Goal: Task Accomplishment & Management: Use online tool/utility

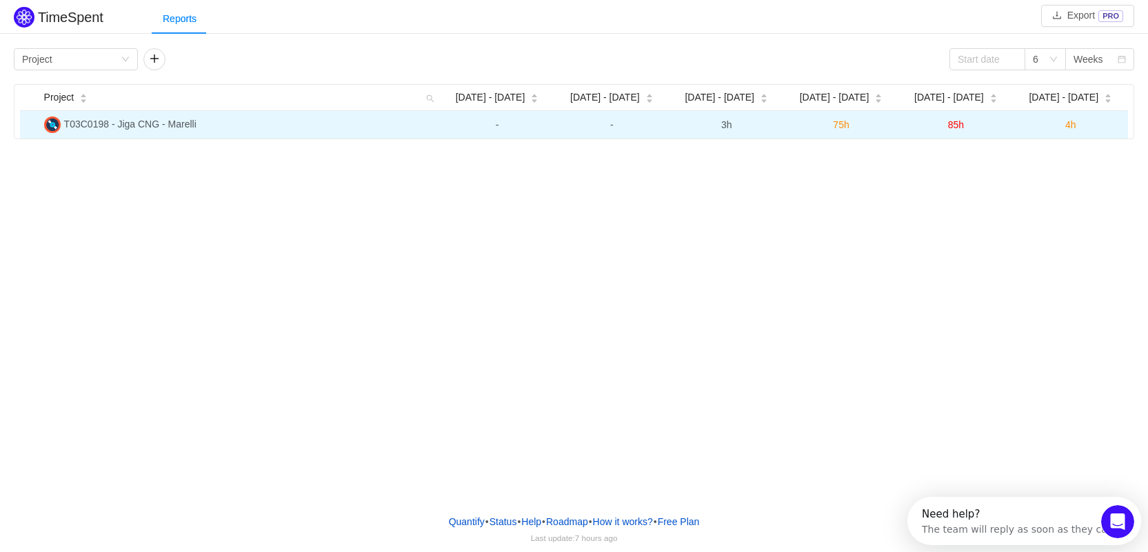
click at [955, 130] on span "85h" at bounding box center [956, 124] width 16 height 11
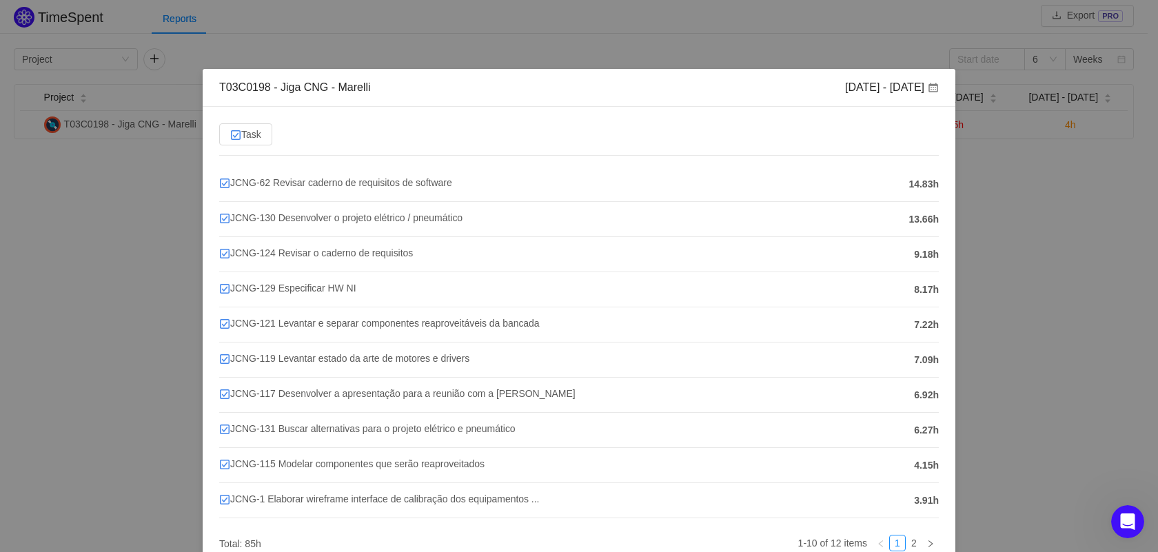
click at [992, 183] on div "T03C0198 - Jiga CNG - Marelli [DATE] - [DATE] Task JCNG-62 Revisar caderno de r…" at bounding box center [579, 276] width 1158 height 552
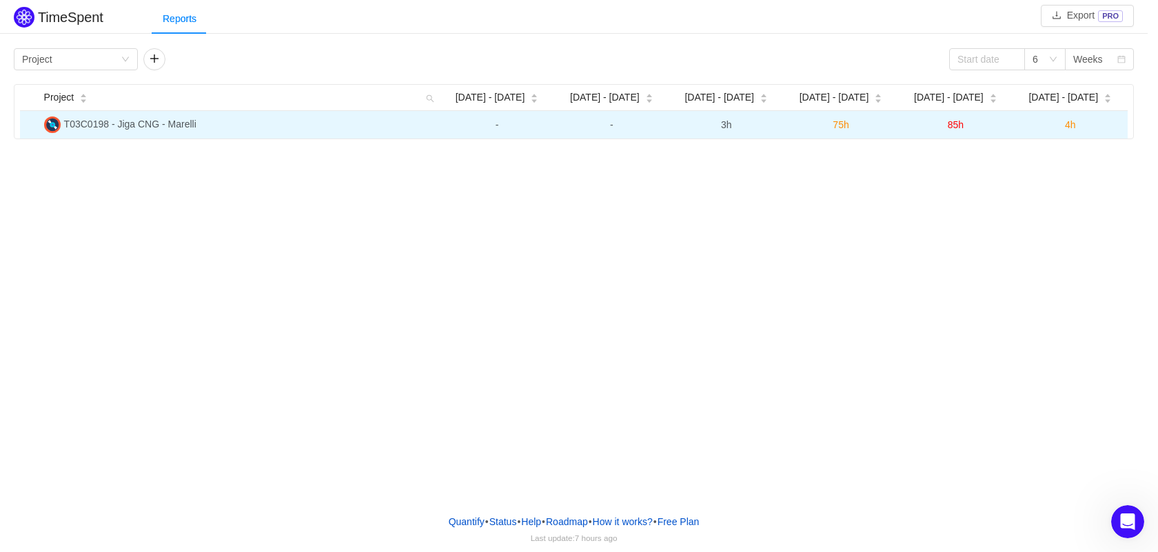
click at [954, 129] on span "85h" at bounding box center [956, 124] width 16 height 11
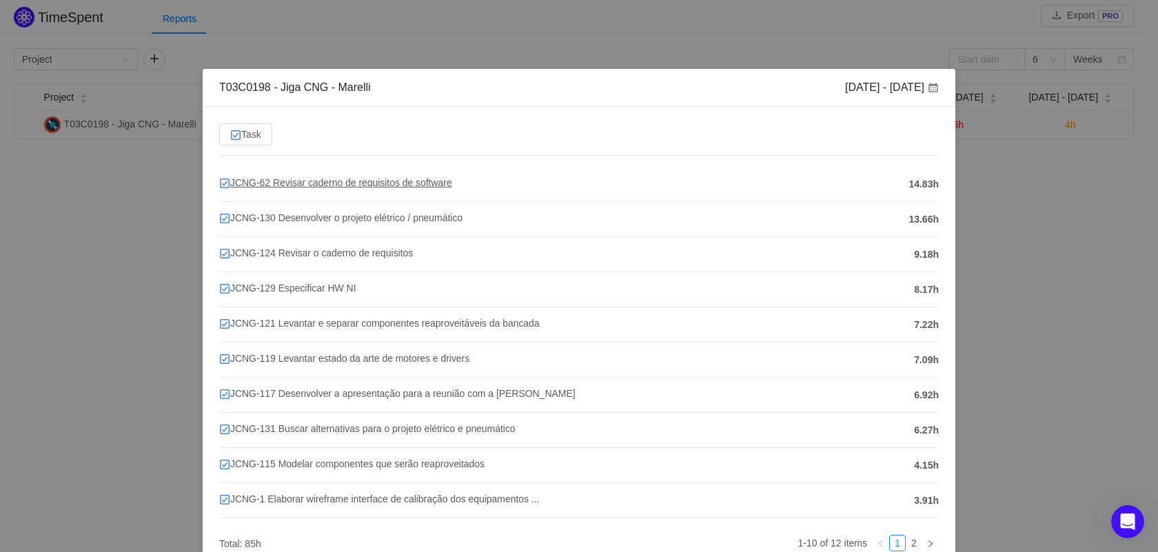
scroll to position [69, 0]
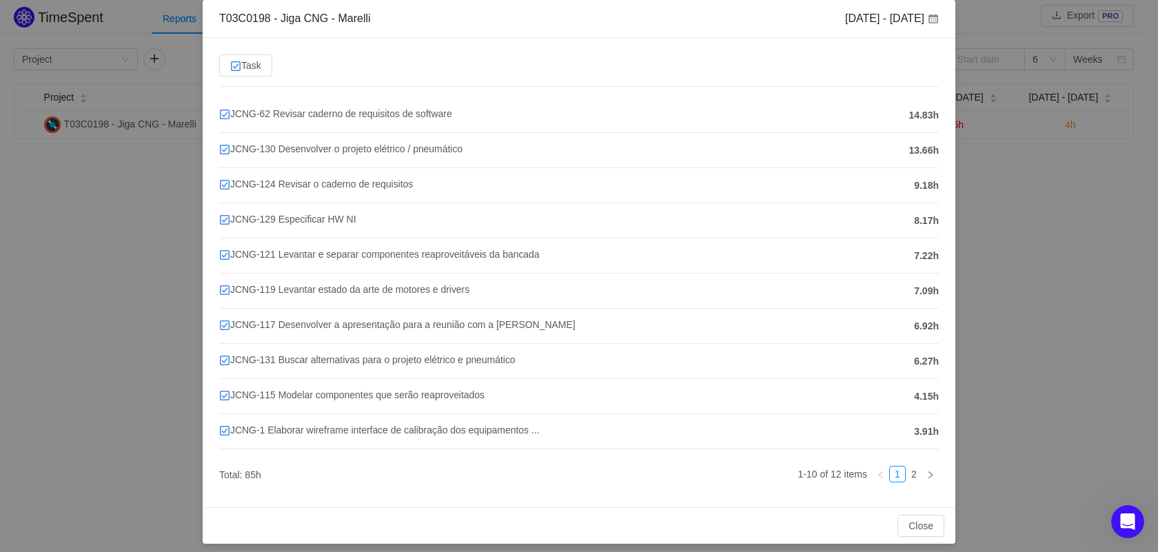
click at [1115, 205] on div "T03C0198 - Jiga CNG - Marelli [DATE] - [DATE] Task JCNG-62 Revisar caderno de r…" at bounding box center [579, 276] width 1158 height 552
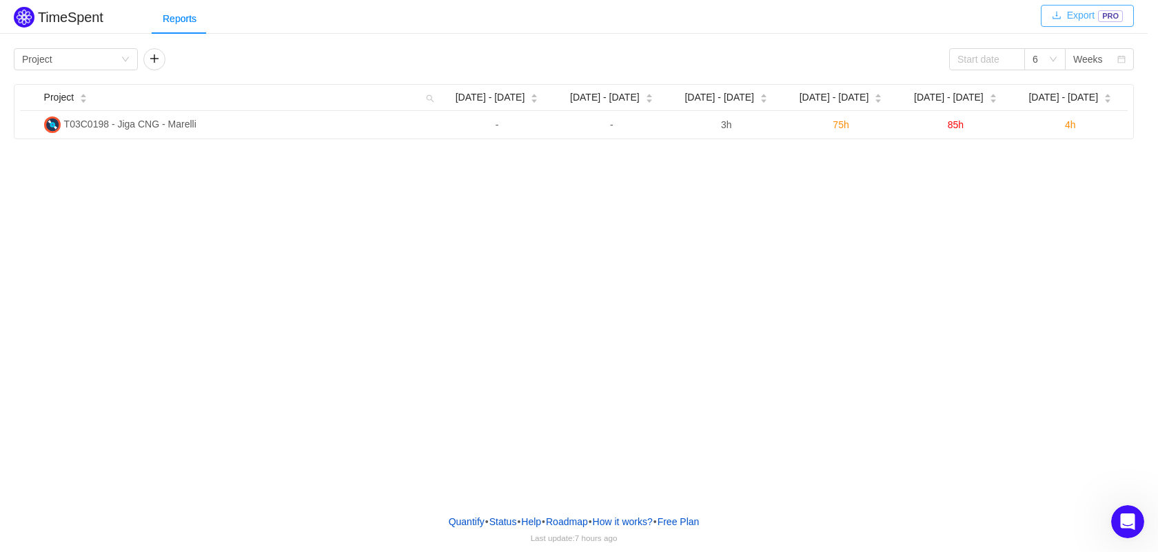
click at [1083, 23] on button "Export PRO" at bounding box center [1087, 16] width 93 height 22
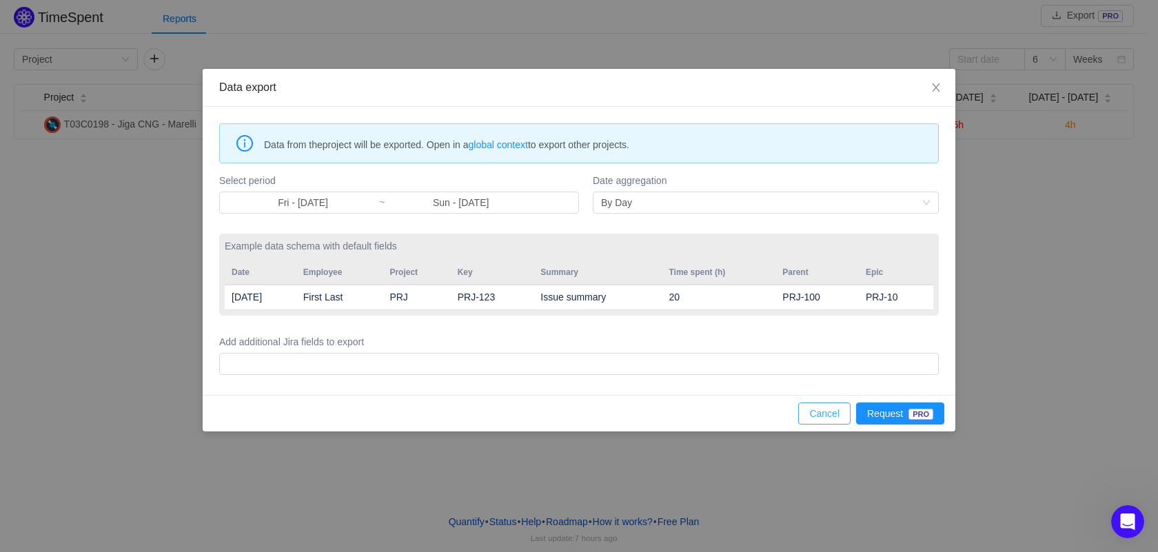
click at [836, 410] on button "Cancel" at bounding box center [824, 414] width 52 height 22
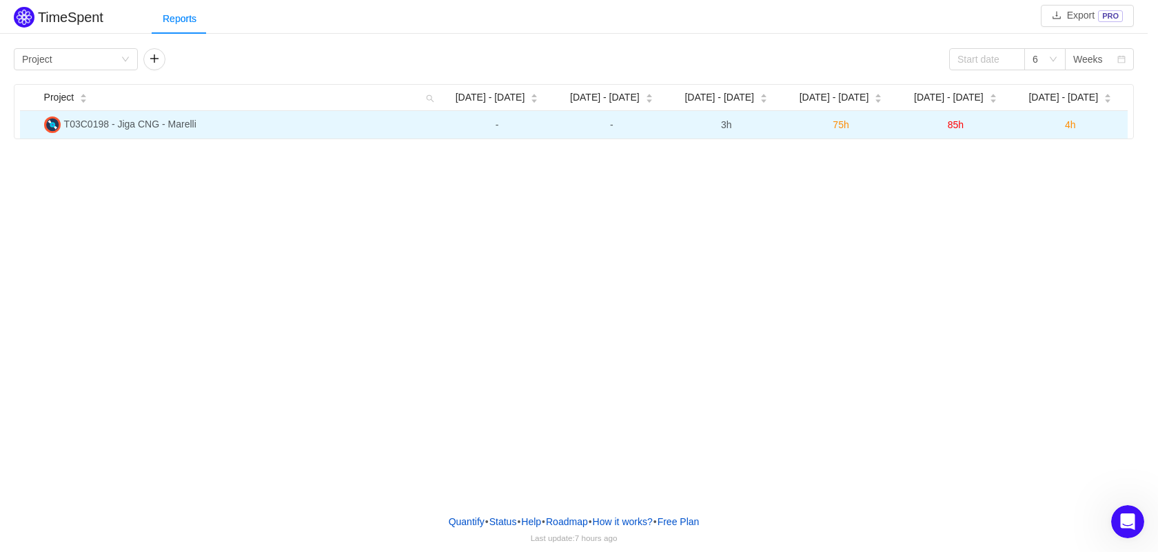
click at [727, 134] on td "3h" at bounding box center [727, 125] width 114 height 28
click at [727, 121] on span "3h" at bounding box center [726, 124] width 11 height 11
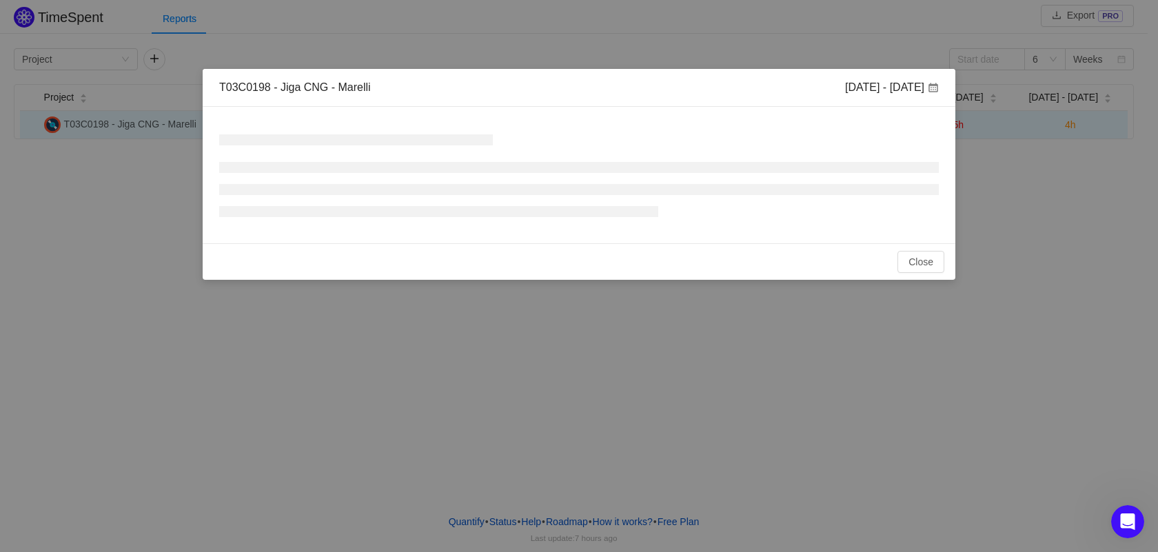
scroll to position [0, 0]
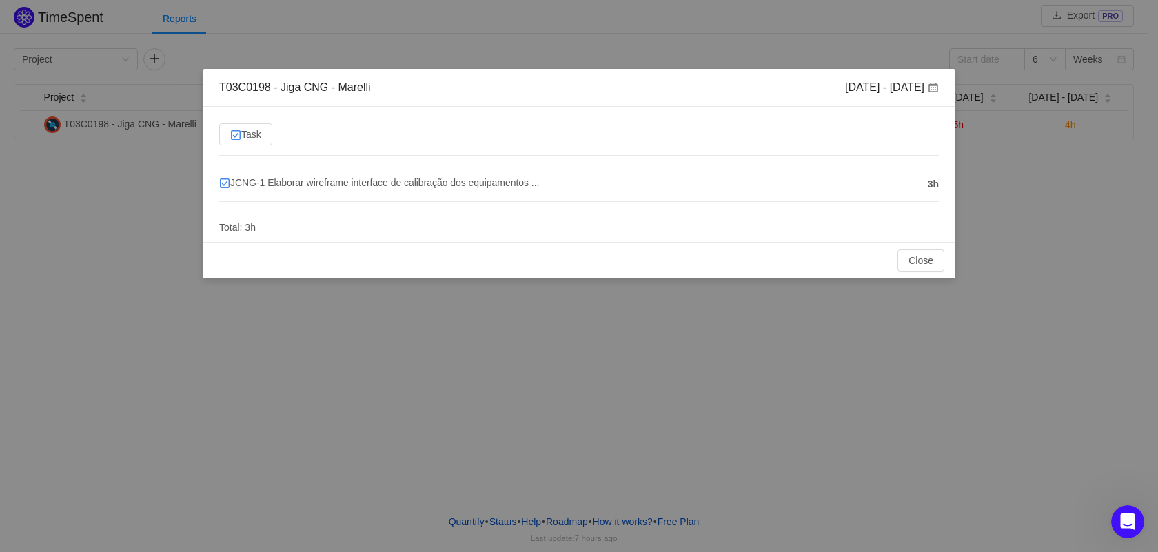
click at [996, 234] on div "T03C0198 - Jiga CNG - Marelli [DATE] - [DATE] Task JCNG-1 Elaborar wireframe in…" at bounding box center [579, 276] width 1158 height 552
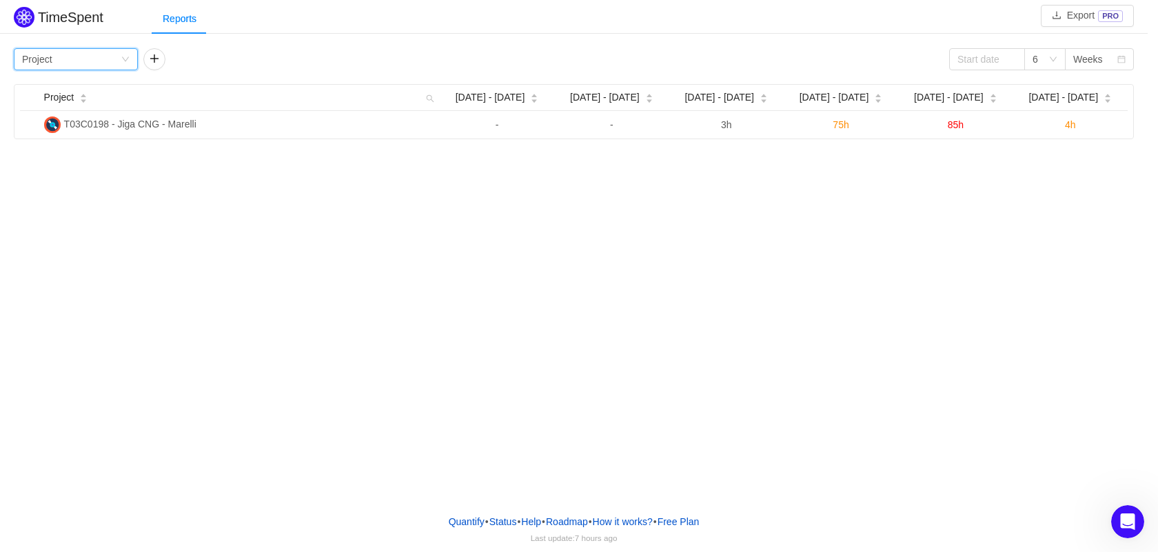
click at [132, 58] on div "Group by Project" at bounding box center [76, 59] width 124 height 22
click at [81, 151] on li "Epic" at bounding box center [76, 153] width 124 height 22
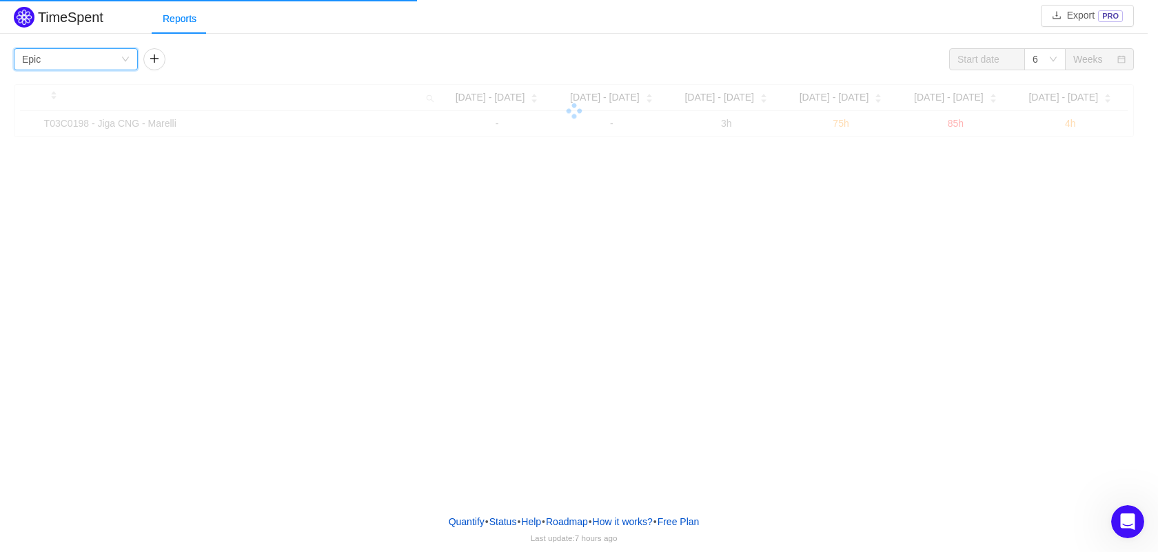
click at [130, 54] on div "Group by Epic" at bounding box center [76, 59] width 124 height 22
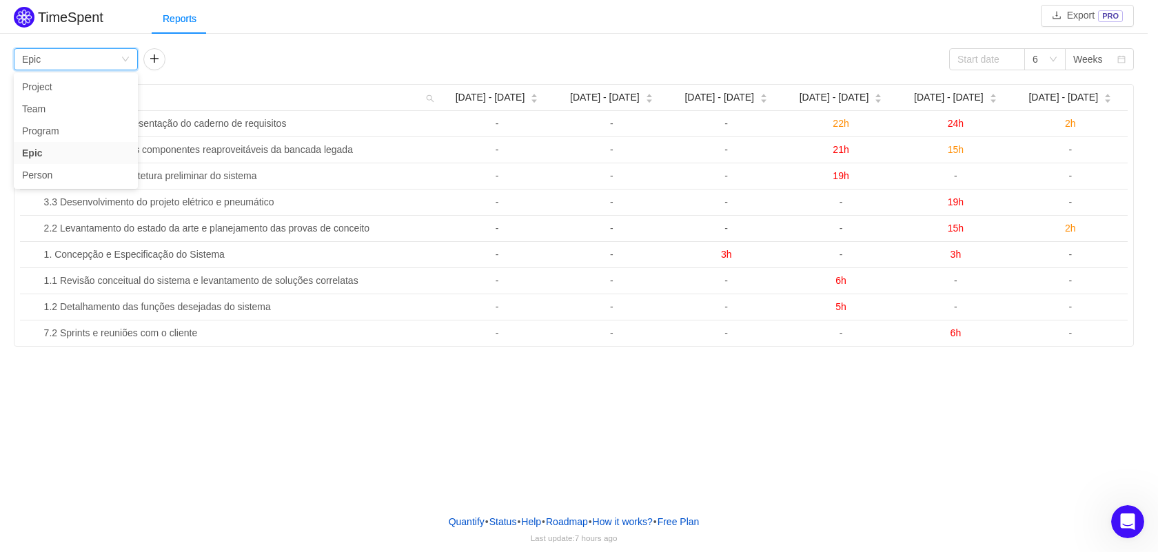
click at [292, 50] on div "Group by Epic 6 Weeks" at bounding box center [574, 59] width 1120 height 22
click at [111, 57] on div "Group by Epic" at bounding box center [71, 59] width 99 height 21
click at [53, 108] on li "Team" at bounding box center [76, 109] width 124 height 22
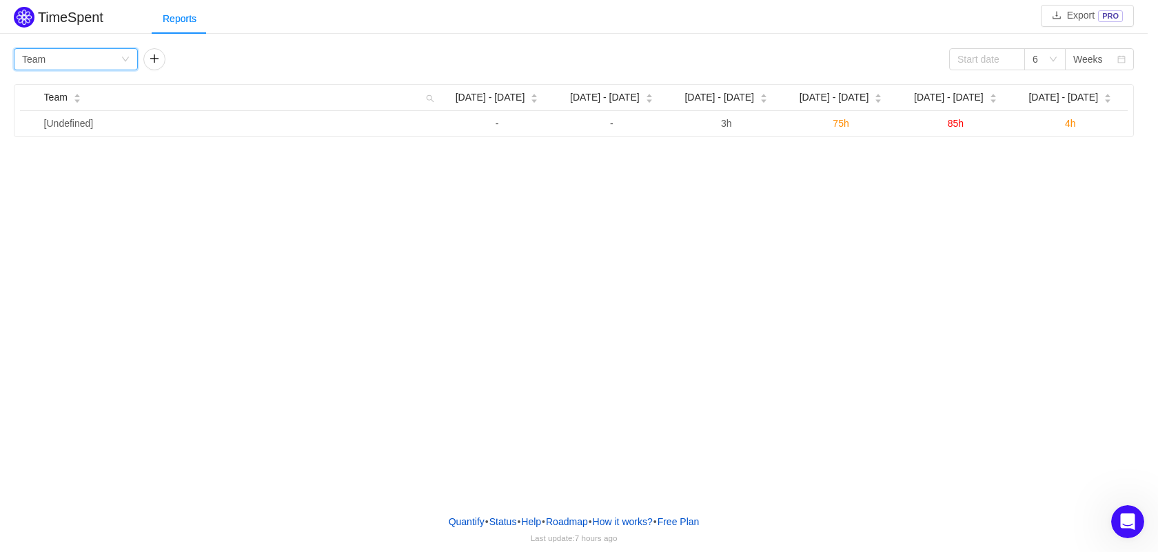
click at [115, 66] on div "Group by Team" at bounding box center [71, 59] width 99 height 21
click at [77, 174] on li "Person" at bounding box center [76, 175] width 124 height 22
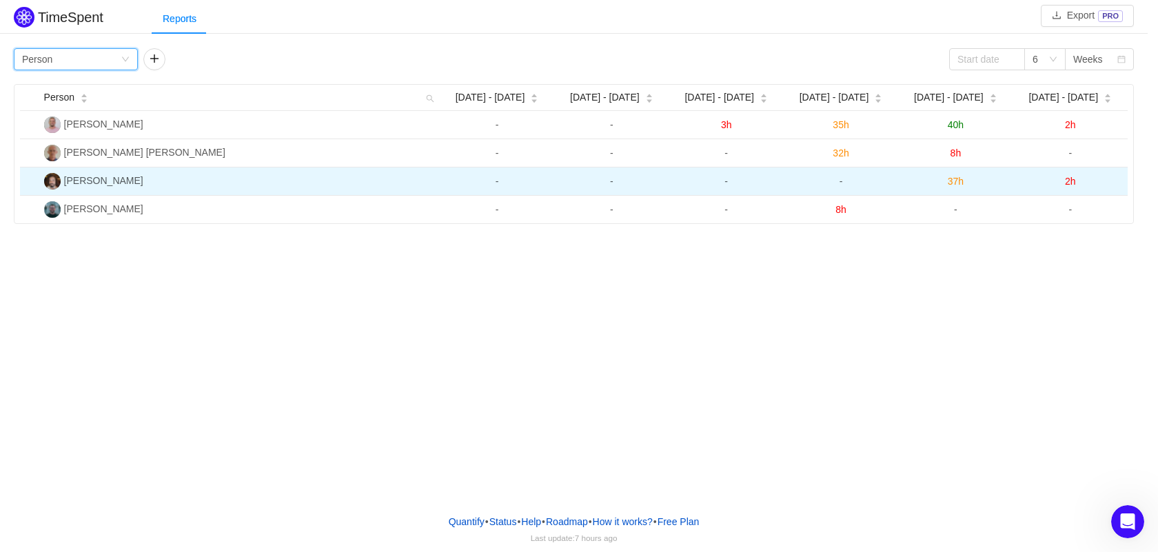
click at [961, 185] on span "37h" at bounding box center [956, 181] width 16 height 11
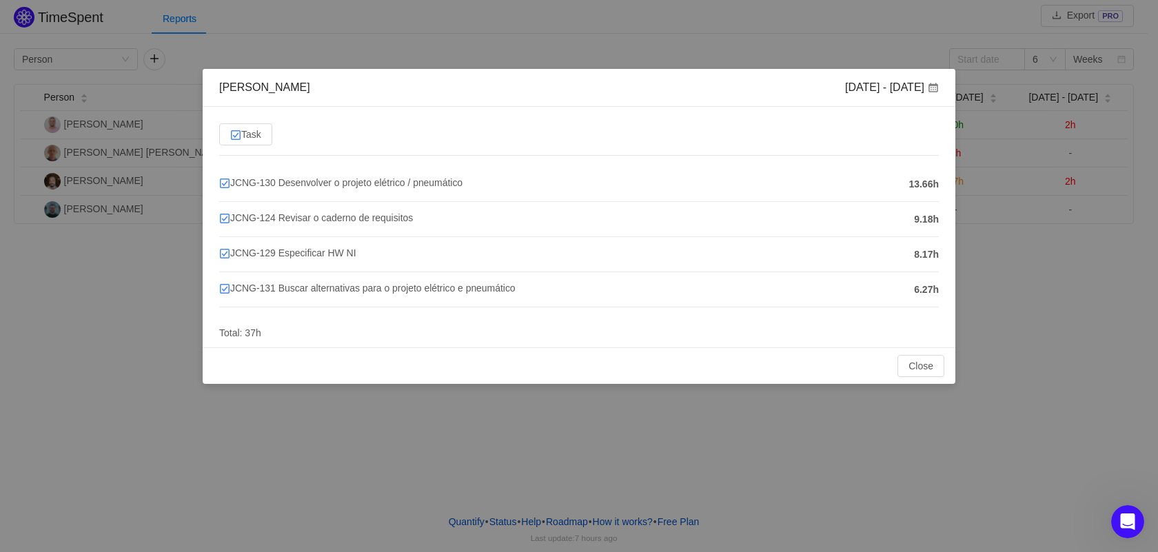
click at [925, 188] on span "13.66h" at bounding box center [924, 184] width 30 height 14
click at [411, 183] on span "JCNG-130 Desenvolver o projeto elétrico / pneumático" at bounding box center [340, 182] width 243 height 11
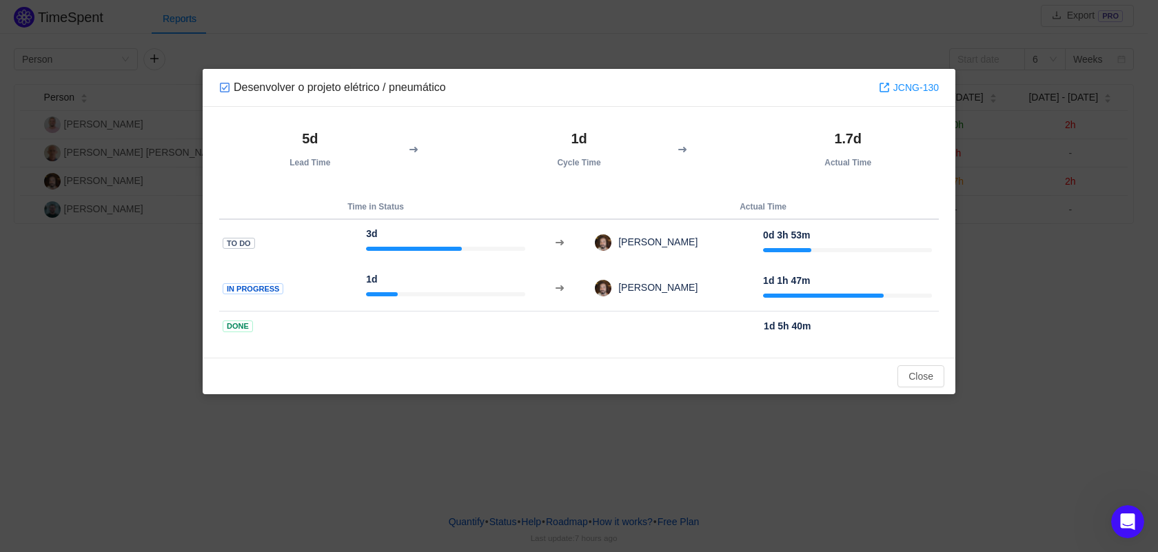
click at [1107, 321] on div "Desenvolver o projeto elétrico / pneumático JCNG-130 5d Lead Time 1d Cycle Time…" at bounding box center [579, 276] width 1158 height 552
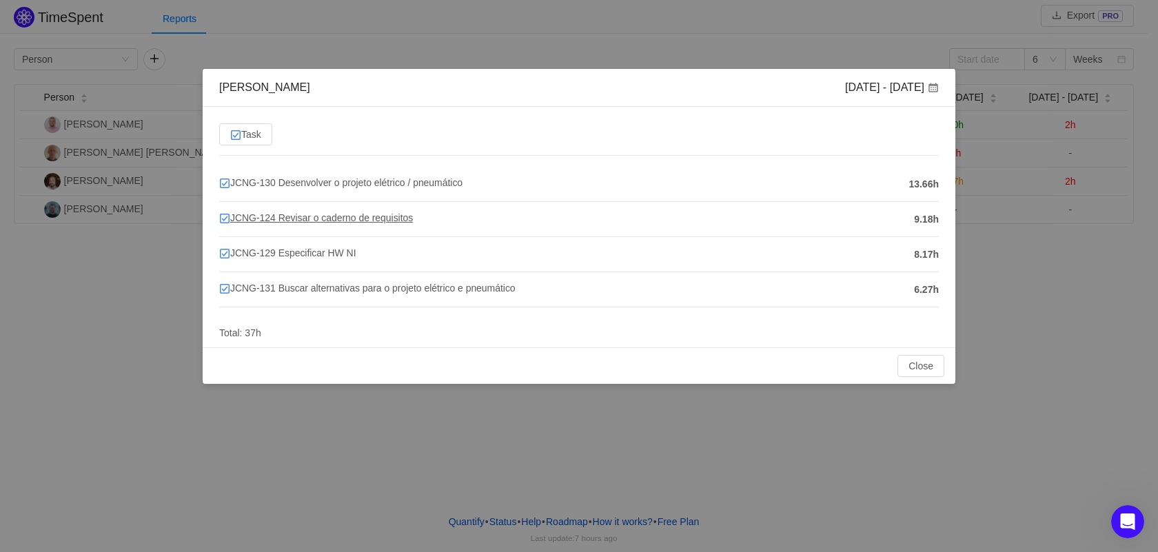
click at [379, 212] on span "JCNG-124 Revisar o caderno de requisitos" at bounding box center [316, 217] width 194 height 11
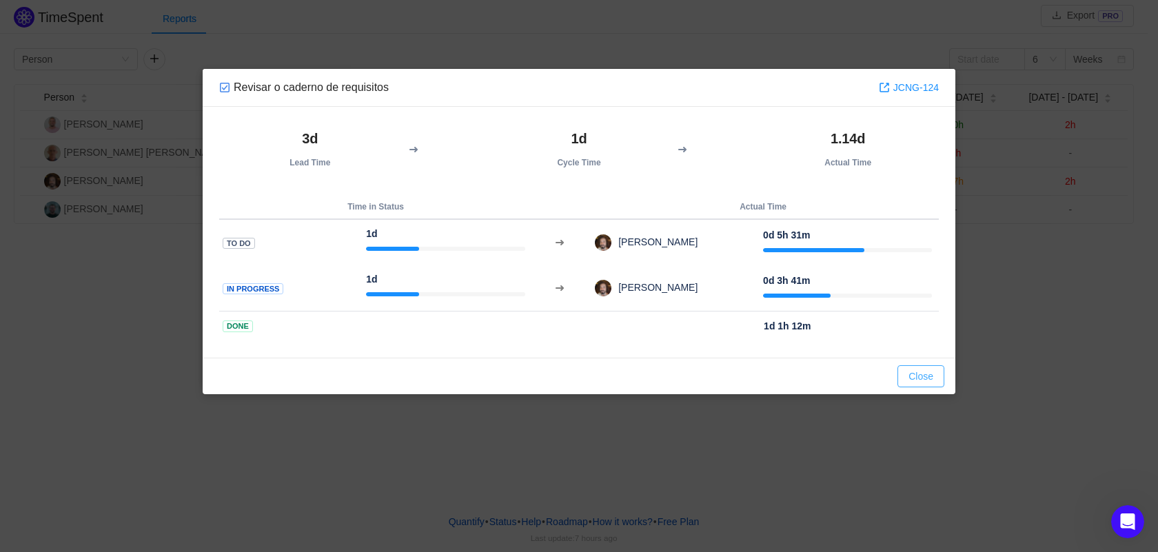
click at [936, 383] on button "Close" at bounding box center [921, 376] width 47 height 22
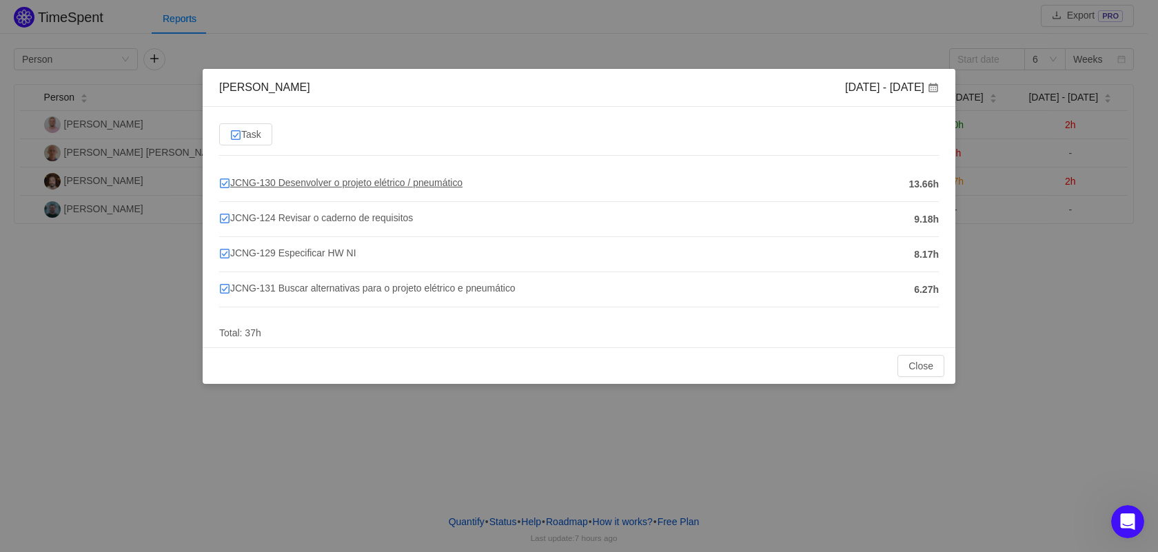
click at [450, 180] on span "JCNG-130 Desenvolver o projeto elétrico / pneumático" at bounding box center [340, 182] width 243 height 11
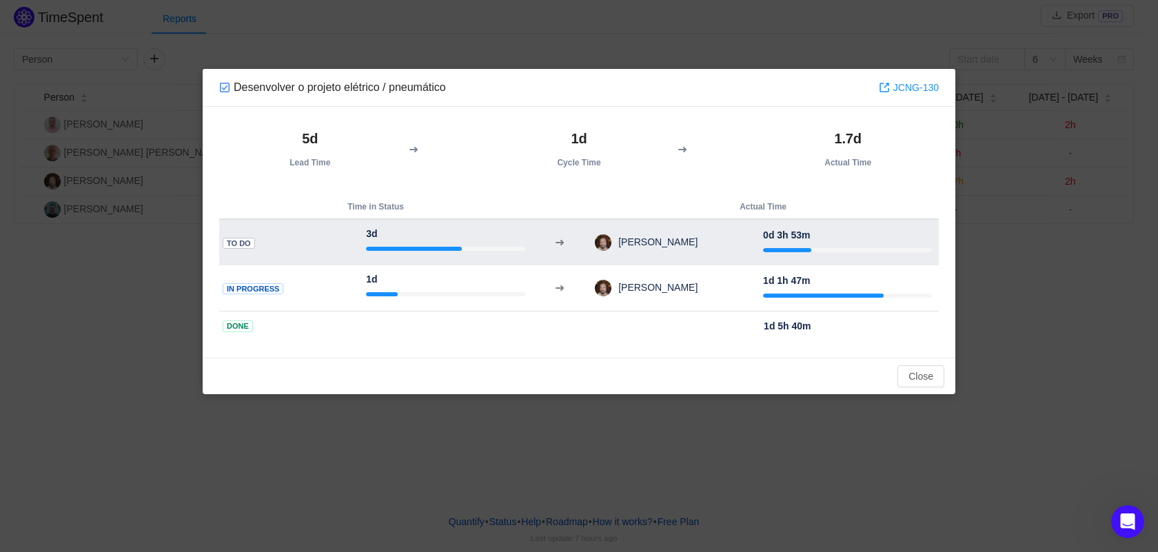
click at [405, 246] on div at bounding box center [445, 248] width 159 height 14
click at [647, 260] on td "[PERSON_NAME]" at bounding box center [678, 243] width 169 height 36
click at [821, 250] on div at bounding box center [847, 250] width 169 height 4
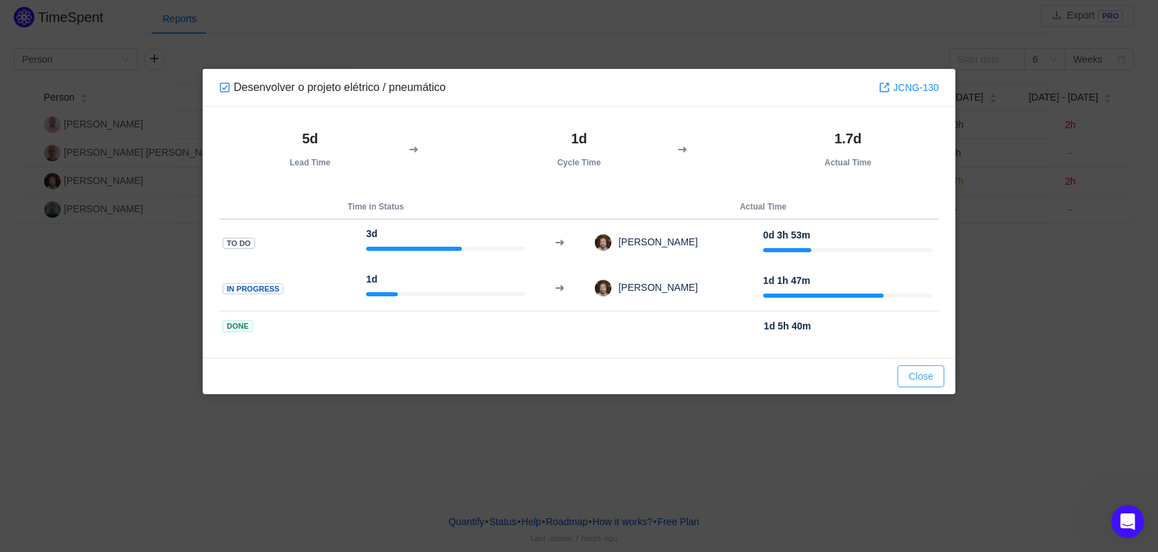
click at [927, 375] on button "Close" at bounding box center [921, 376] width 47 height 22
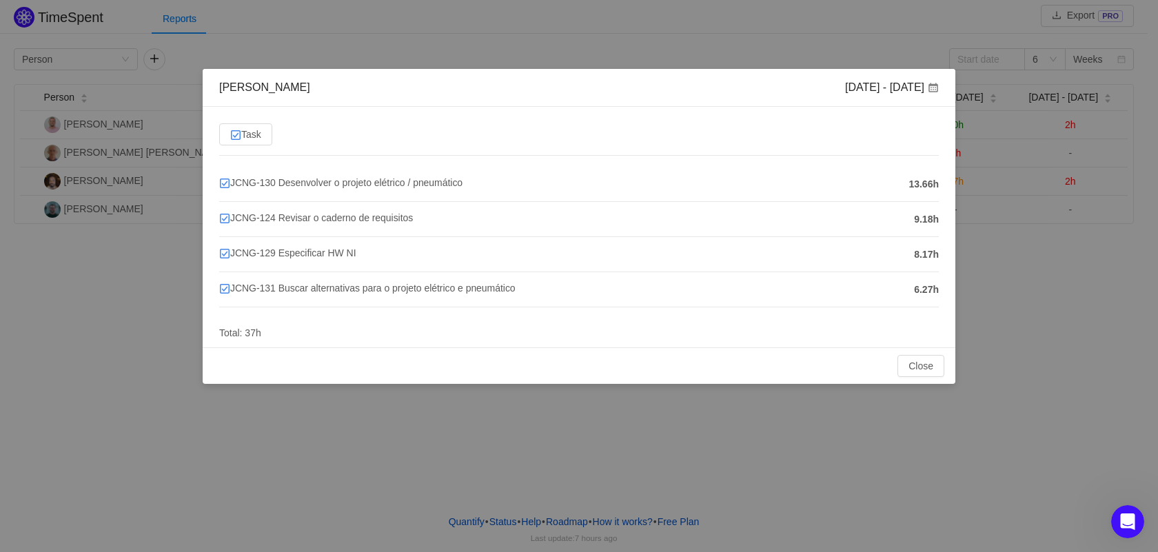
click at [508, 388] on div "[PERSON_NAME] [DATE] - [DATE] Task JCNG-130 Desenvolver o projeto elétrico / pn…" at bounding box center [579, 276] width 1158 height 552
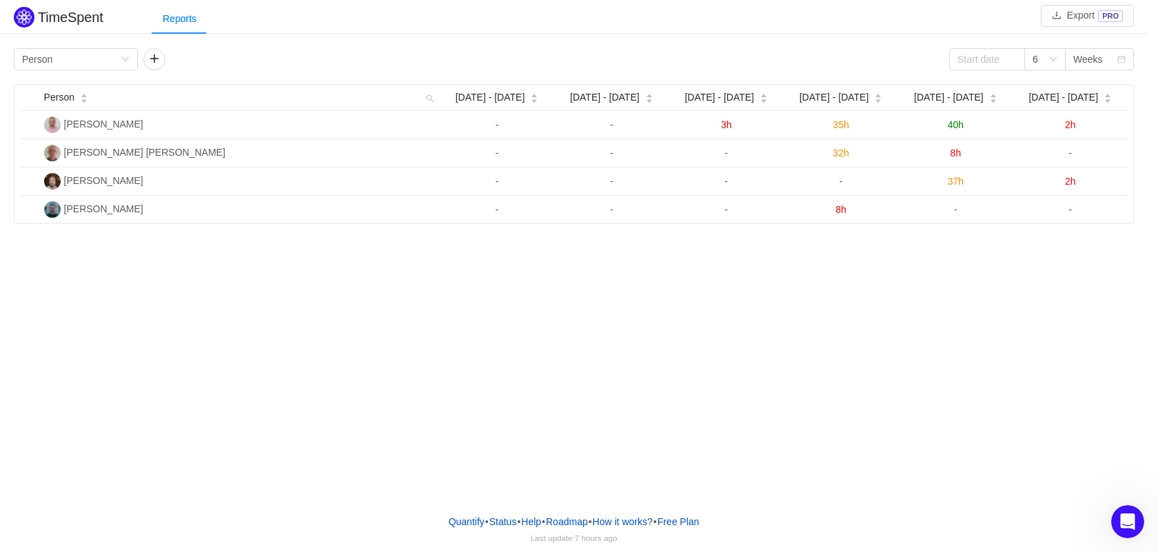
click at [550, 379] on div "TimeSpent Export PRO Reports Group by Person 6 Weeks Person Aug [DATE] - [DATE]…" at bounding box center [574, 251] width 1148 height 503
click at [95, 61] on div "Group by Person" at bounding box center [71, 59] width 99 height 21
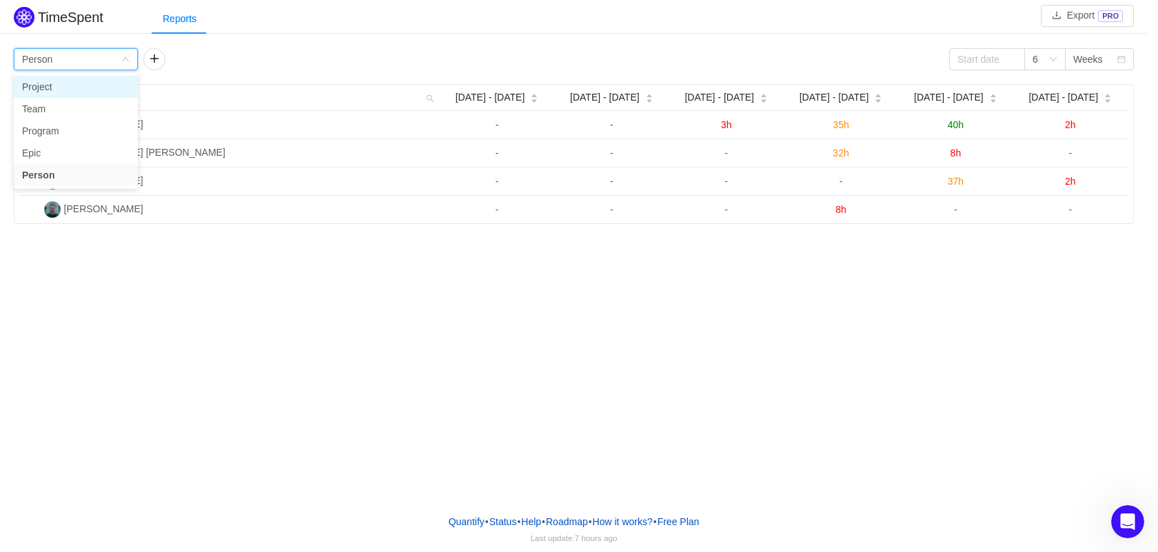
click at [39, 92] on li "Project" at bounding box center [76, 87] width 124 height 22
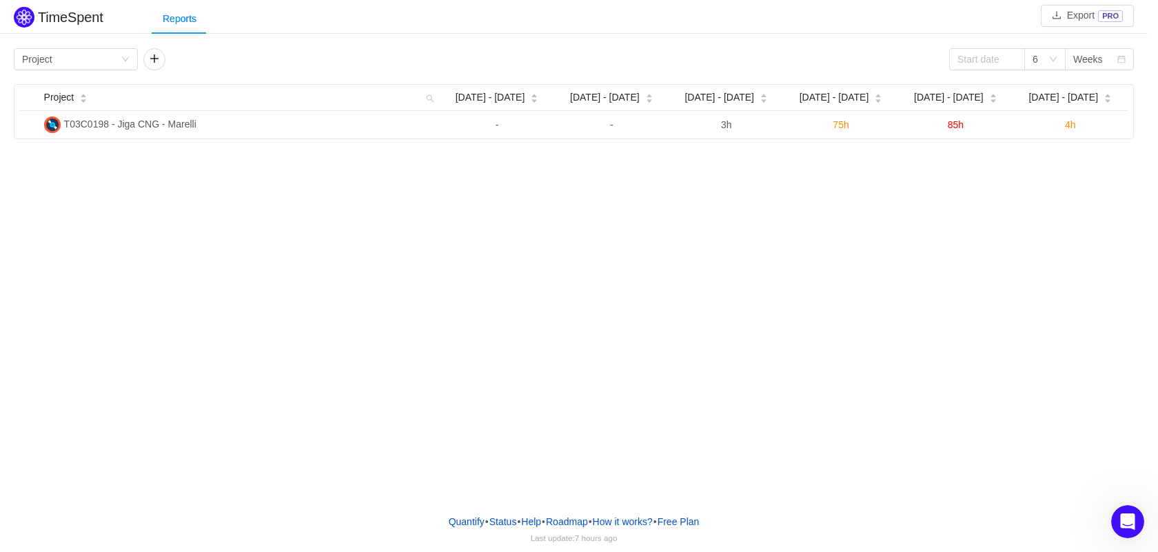
click at [708, 349] on div "TimeSpent Export PRO Reports Group by Project 6 Weeks Project Aug [DATE] - [DAT…" at bounding box center [574, 251] width 1148 height 503
